Goal: Information Seeking & Learning: Learn about a topic

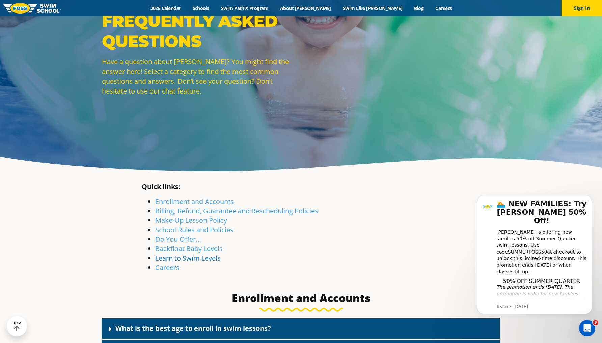
click at [201, 260] on link "Learn to Swim Levels" at bounding box center [188, 258] width 66 height 9
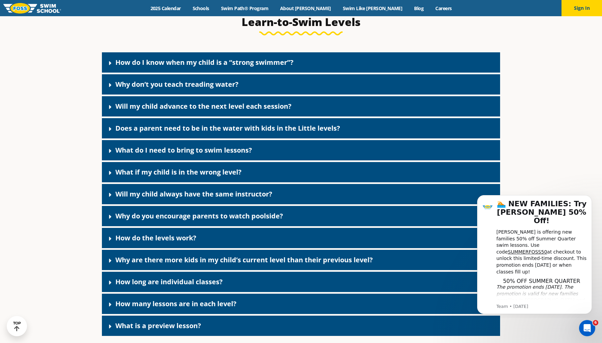
scroll to position [1784, 0]
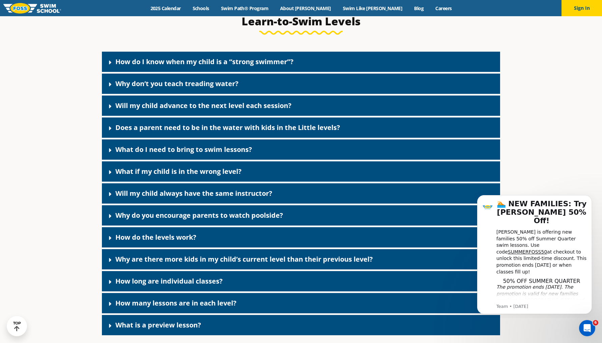
click at [166, 88] on link "Why don’t you teach treading water?" at bounding box center [176, 83] width 123 height 9
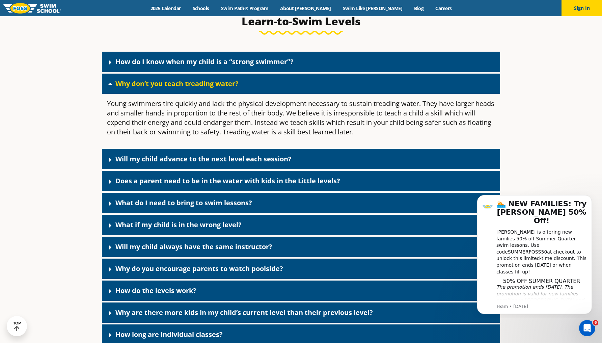
click at [166, 88] on link "Why don’t you teach treading water?" at bounding box center [176, 83] width 123 height 9
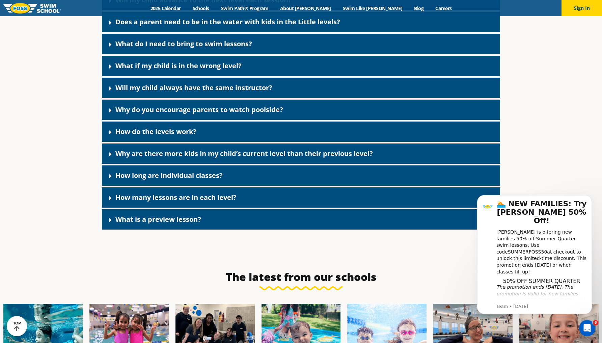
scroll to position [1896, 0]
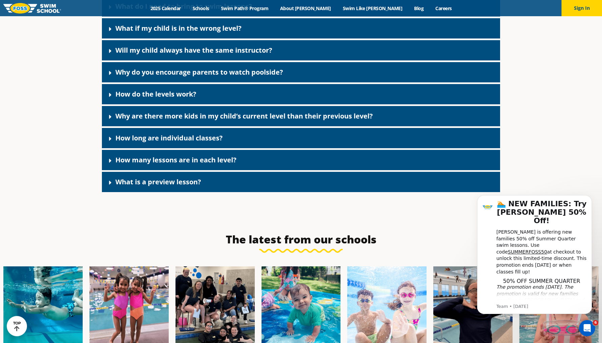
click at [180, 142] on link "How long are individual classes?" at bounding box center [168, 137] width 107 height 9
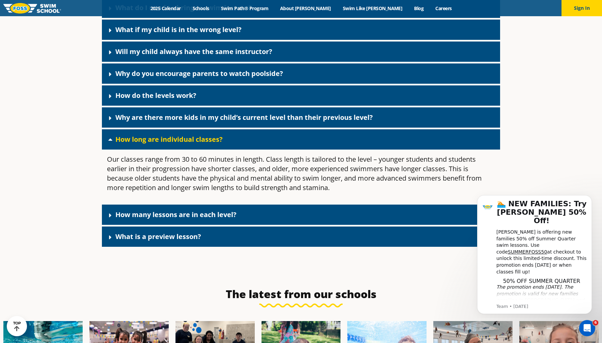
click at [180, 144] on link "How long are individual classes?" at bounding box center [168, 139] width 107 height 9
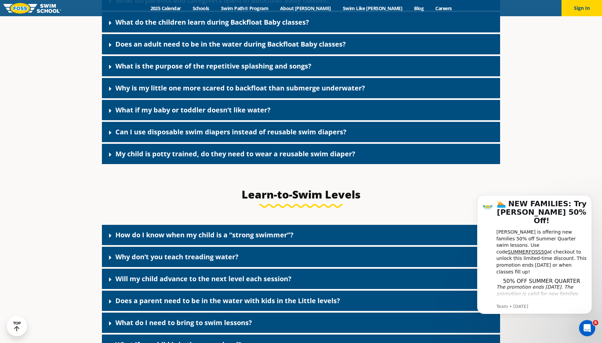
scroll to position [1611, 0]
click at [175, 158] on link "My child is potty trained, do they need to wear a reusable swim diaper?" at bounding box center [235, 153] width 240 height 9
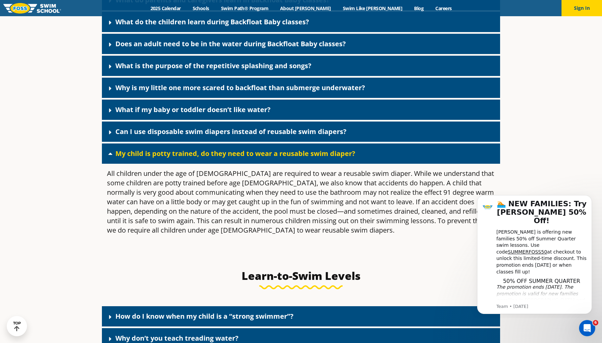
click at [175, 158] on link "My child is potty trained, do they need to wear a reusable swim diaper?" at bounding box center [235, 153] width 240 height 9
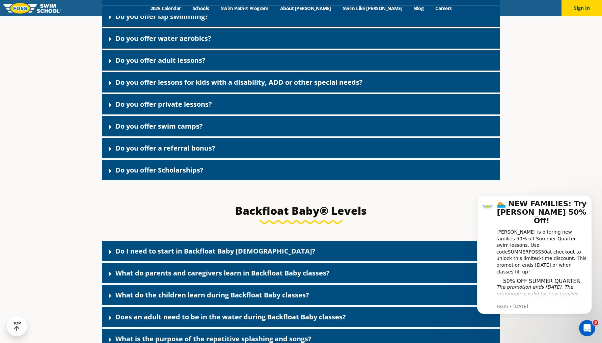
scroll to position [1330, 0]
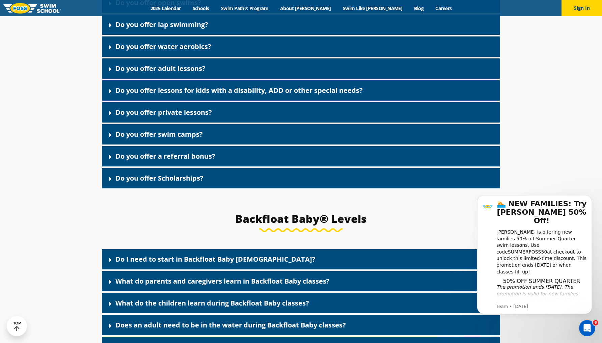
click at [174, 117] on link "Do you offer private lessons?" at bounding box center [163, 112] width 97 height 9
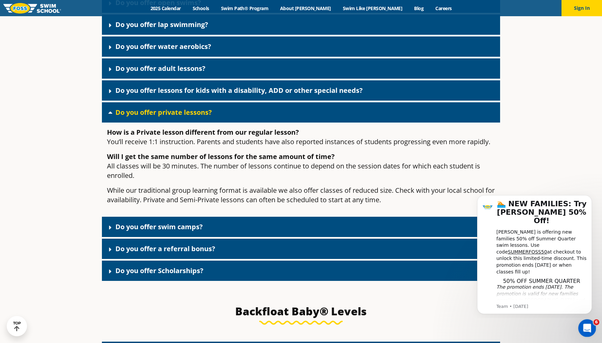
click at [590, 328] on icon "Open Intercom Messenger" at bounding box center [586, 327] width 11 height 11
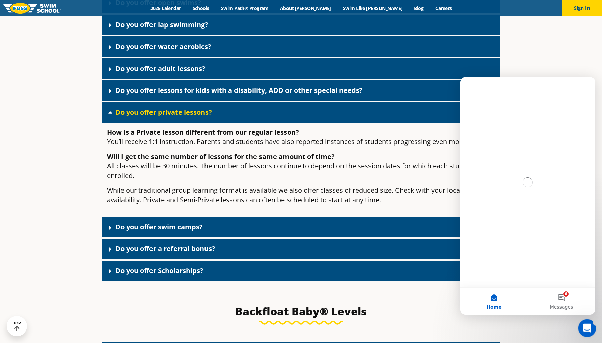
scroll to position [0, 0]
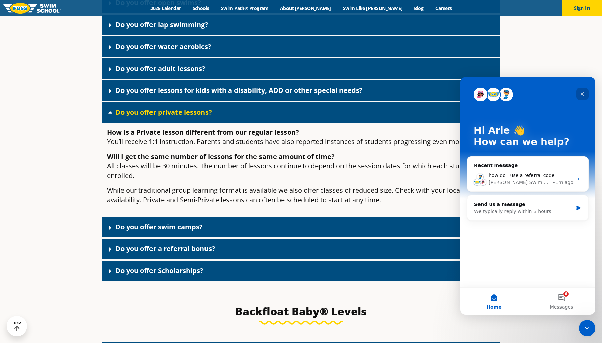
click at [581, 92] on icon "Close" at bounding box center [582, 93] width 5 height 5
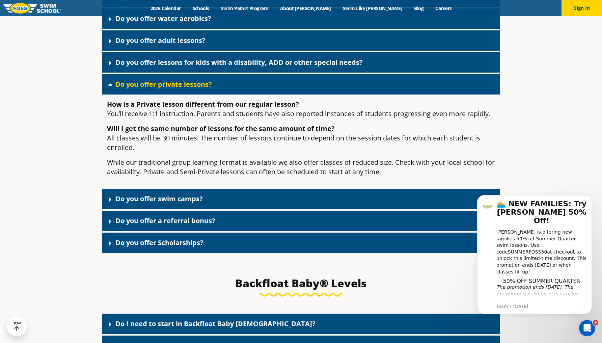
scroll to position [1363, 0]
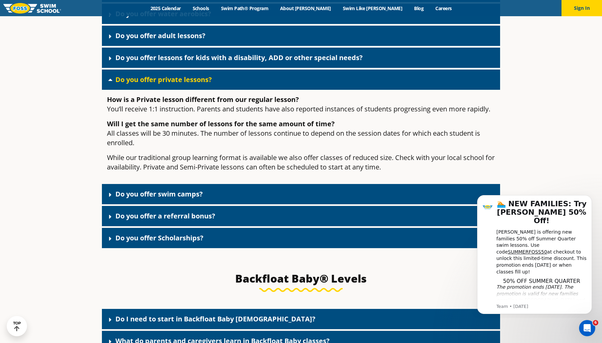
click at [165, 62] on link "Do you offer lessons for kids with a disability, ADD or other special needs?" at bounding box center [239, 57] width 248 height 9
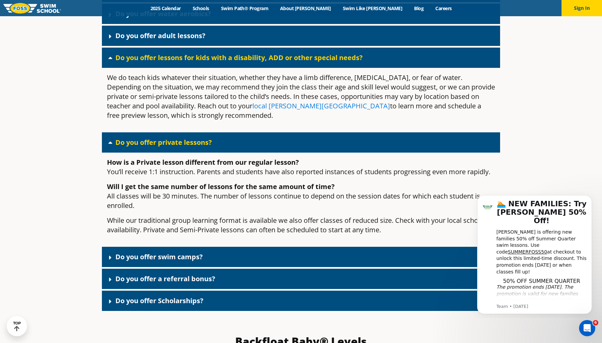
click at [300, 110] on link "local [PERSON_NAME][GEOGRAPHIC_DATA]" at bounding box center [322, 105] width 138 height 9
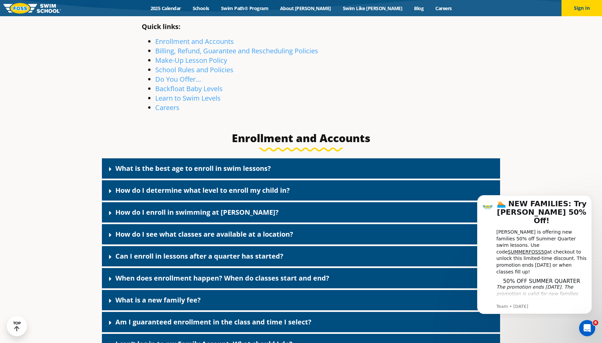
click at [172, 172] on link "What is the best age to enroll in swim lessons?" at bounding box center [193, 168] width 156 height 9
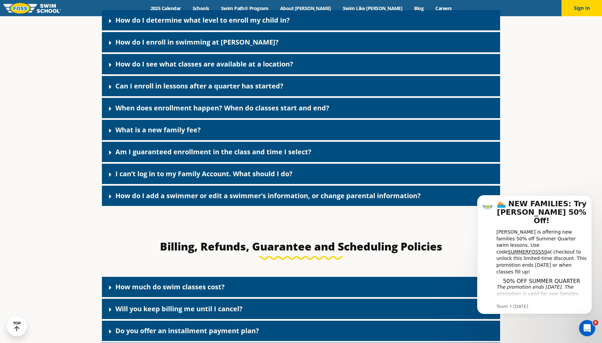
scroll to position [477, 0]
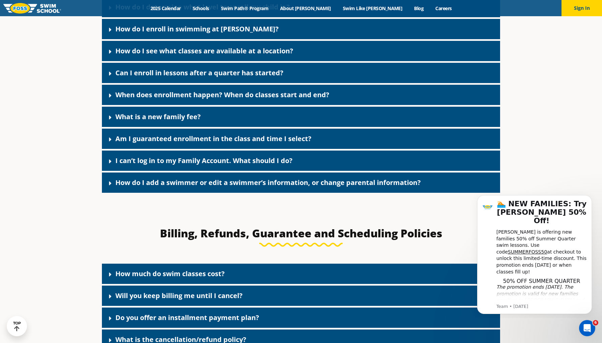
click at [178, 116] on link "What is a new family fee?" at bounding box center [157, 116] width 85 height 9
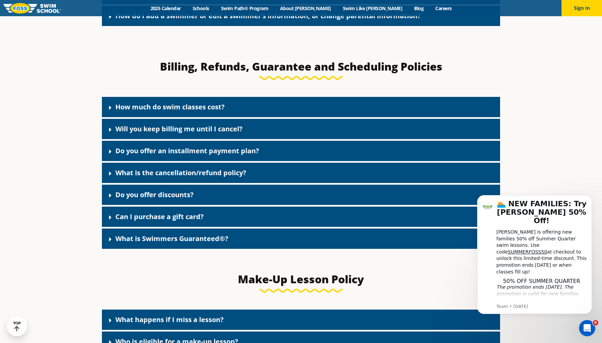
scroll to position [720, 0]
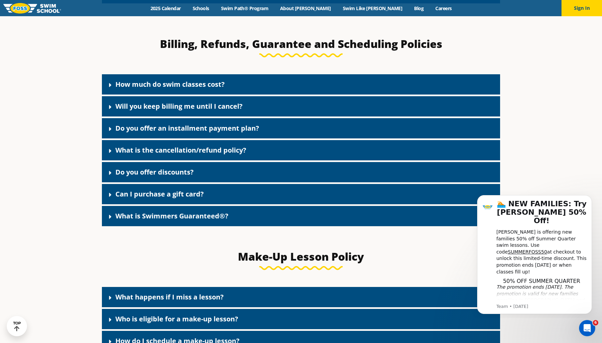
click at [179, 91] on div "How much do swim classes cost?" at bounding box center [301, 84] width 398 height 20
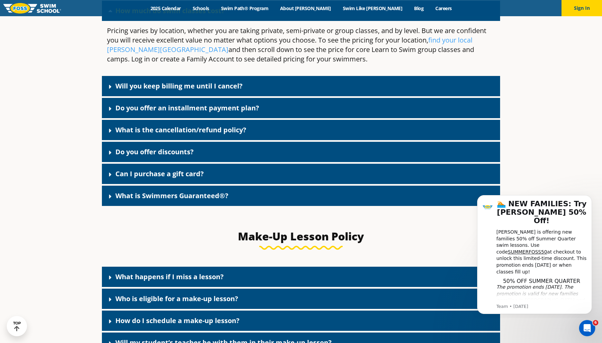
scroll to position [794, 0]
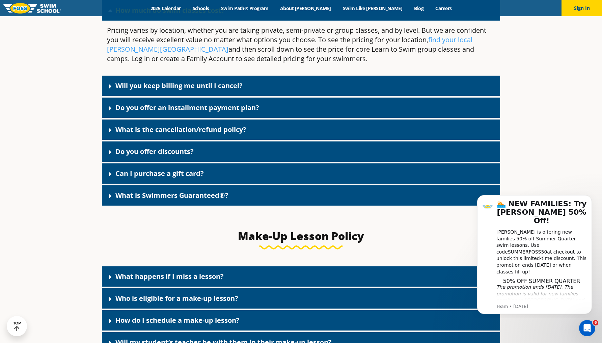
click at [176, 154] on link "Do you offer discounts?" at bounding box center [154, 151] width 78 height 9
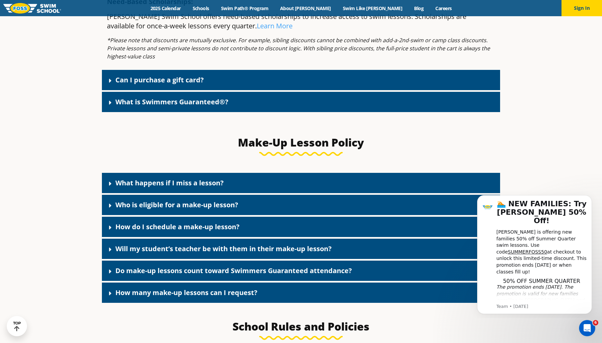
scroll to position [1162, 0]
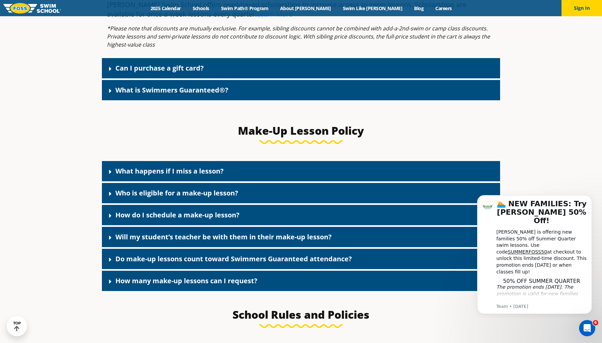
click at [159, 90] on link "What is Swimmers Guaranteed®?" at bounding box center [171, 89] width 113 height 9
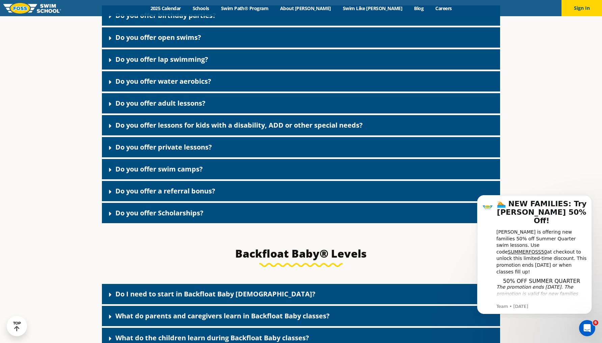
scroll to position [1967, 0]
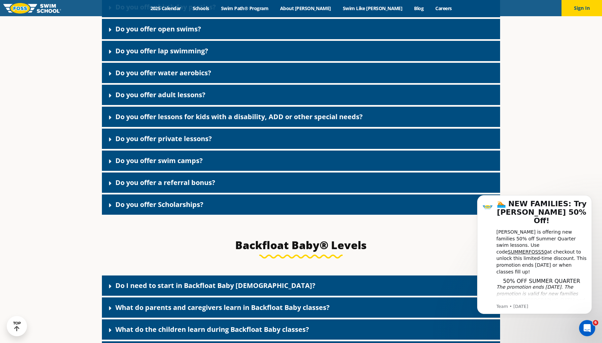
click at [198, 115] on link "Do you offer lessons for kids with a disability, ADD or other special needs?" at bounding box center [239, 116] width 248 height 9
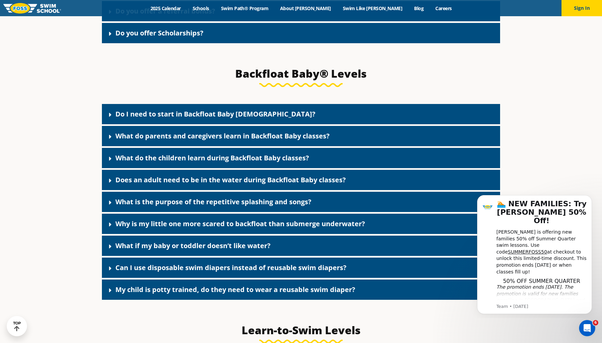
scroll to position [2190, 0]
